Goal: Check status: Check status

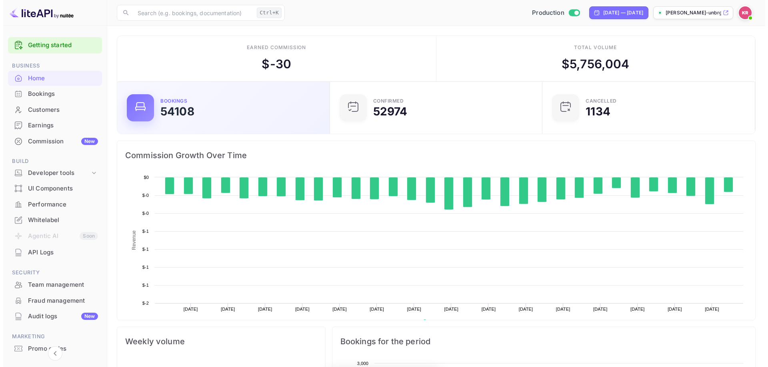
scroll to position [124, 201]
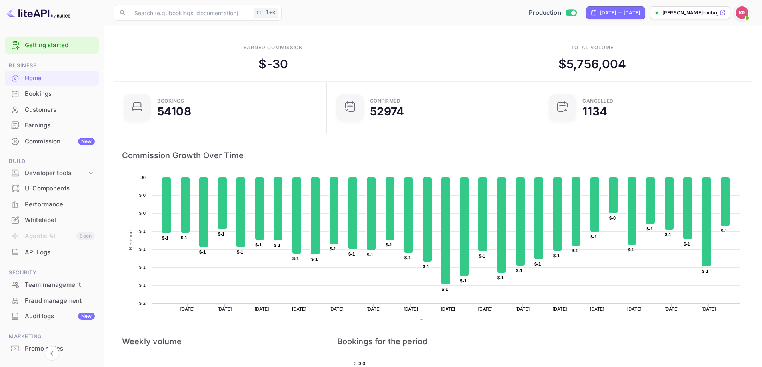
click at [54, 95] on div "Bookings" at bounding box center [60, 94] width 70 height 9
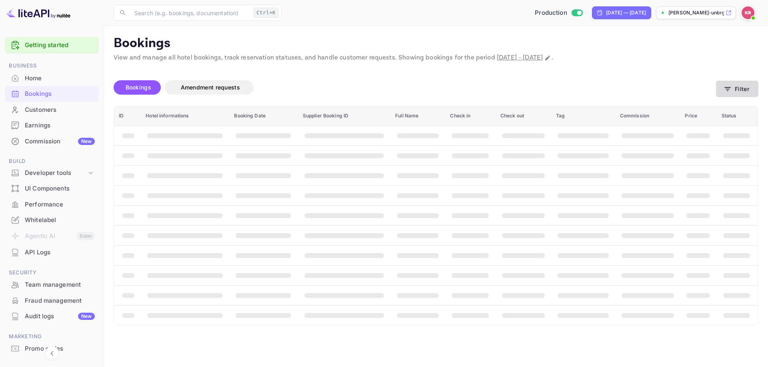
click at [732, 84] on button "Filter" at bounding box center [737, 89] width 42 height 16
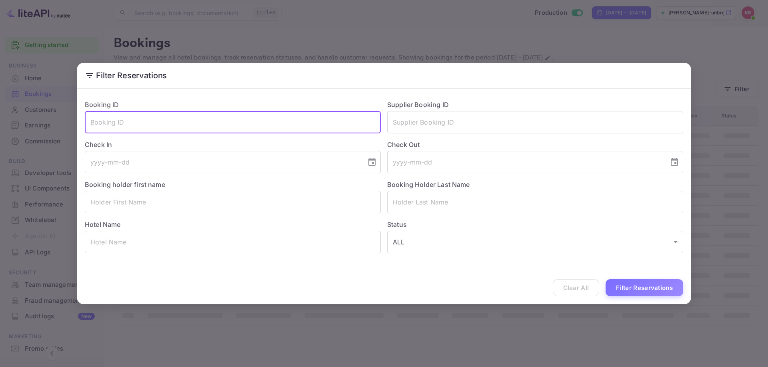
click at [228, 122] on input "text" at bounding box center [233, 122] width 296 height 22
paste input "gju4m-oZU"
type input "gju4m-oZU"
click at [633, 281] on button "Filter Reservations" at bounding box center [644, 287] width 78 height 17
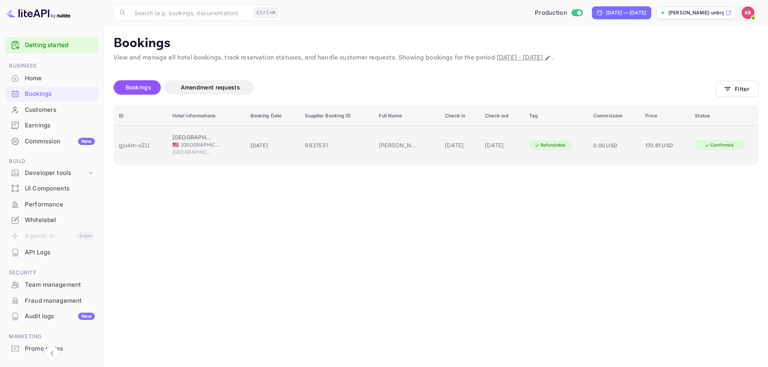
click at [499, 141] on div "[DATE]" at bounding box center [502, 145] width 35 height 8
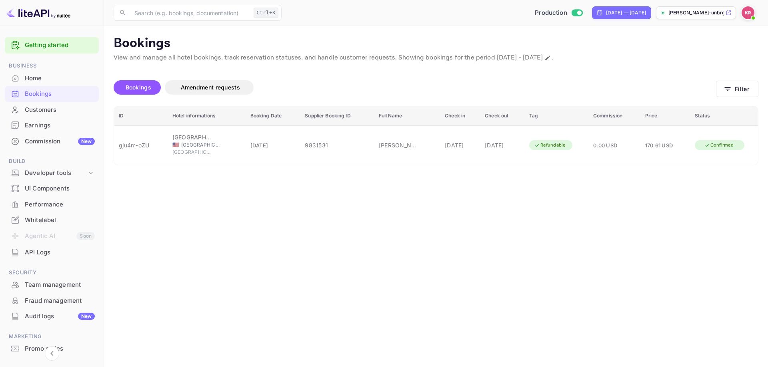
scroll to position [200, 0]
click at [544, 231] on div at bounding box center [384, 183] width 768 height 367
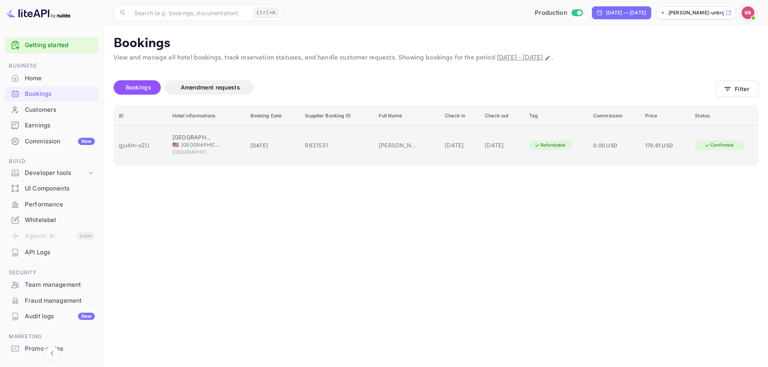
click at [567, 152] on td "Refundable" at bounding box center [556, 146] width 64 height 40
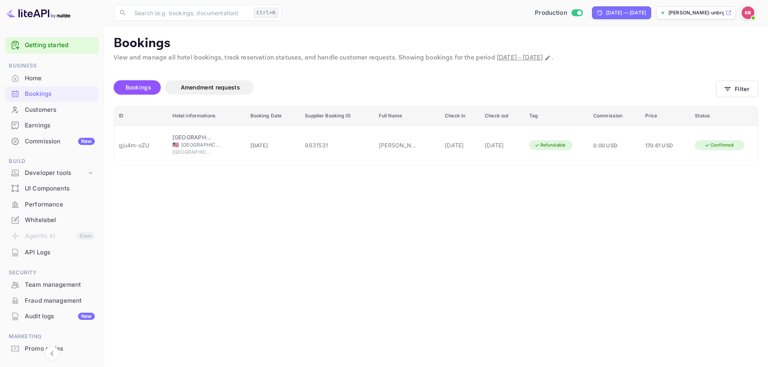
copy div "gju4m"
drag, startPoint x: 568, startPoint y: 227, endPoint x: 549, endPoint y: 216, distance: 22.2
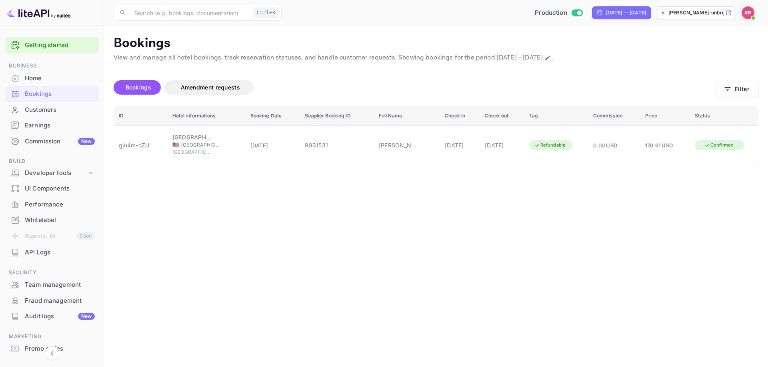
click at [568, 229] on div at bounding box center [384, 183] width 768 height 367
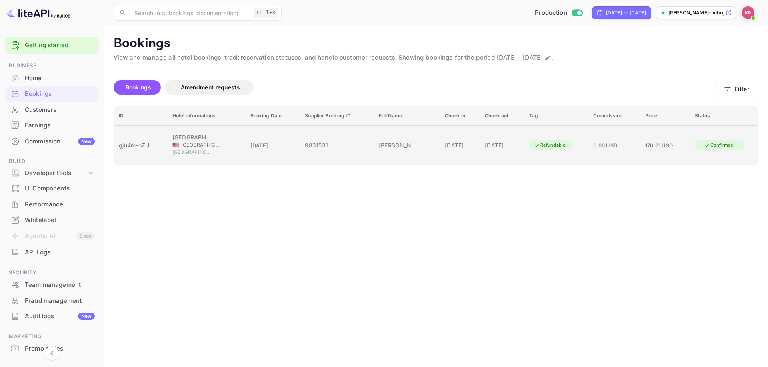
click at [445, 141] on div "[DATE]" at bounding box center [460, 145] width 30 height 8
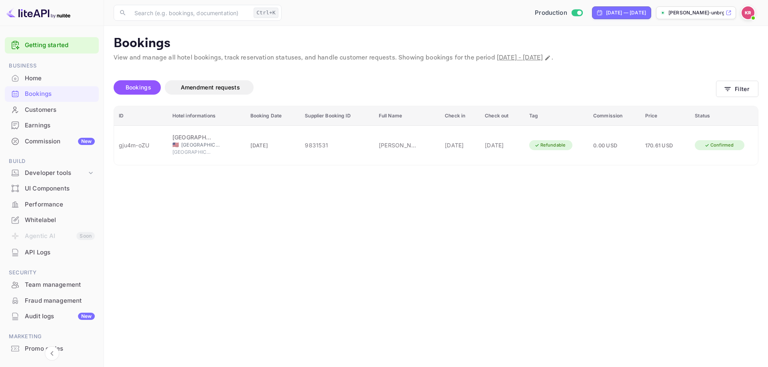
click at [685, 98] on div at bounding box center [384, 183] width 768 height 367
click at [726, 88] on icon "button" at bounding box center [727, 89] width 8 height 8
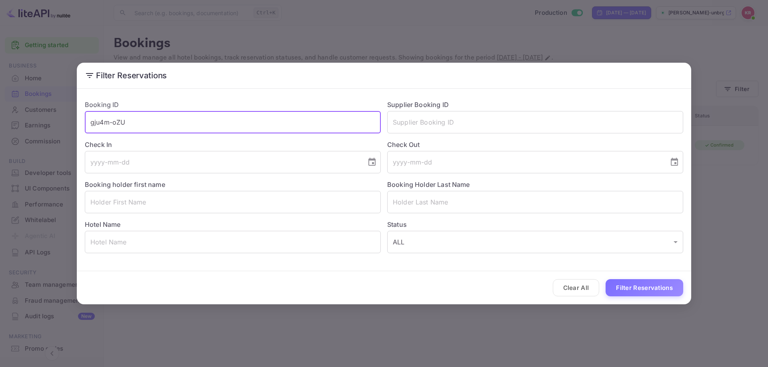
click at [252, 119] on input "gju4m-oZU" at bounding box center [233, 122] width 296 height 22
click at [645, 291] on button "Filter Reservations" at bounding box center [644, 287] width 78 height 17
